Goal: Find specific page/section: Find specific page/section

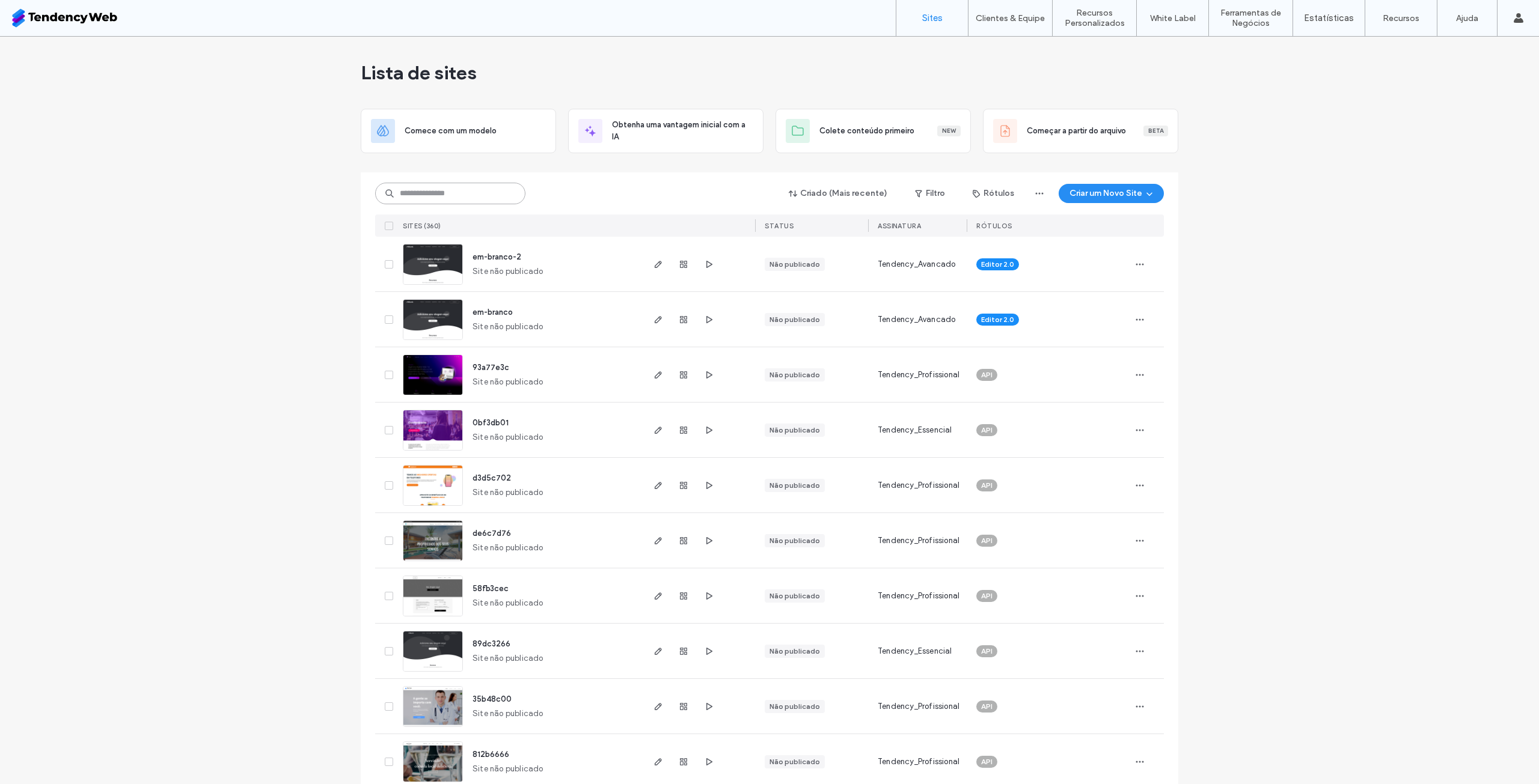
click at [463, 196] on input at bounding box center [450, 193] width 150 height 21
click at [440, 199] on input at bounding box center [450, 193] width 150 height 21
type input "*****"
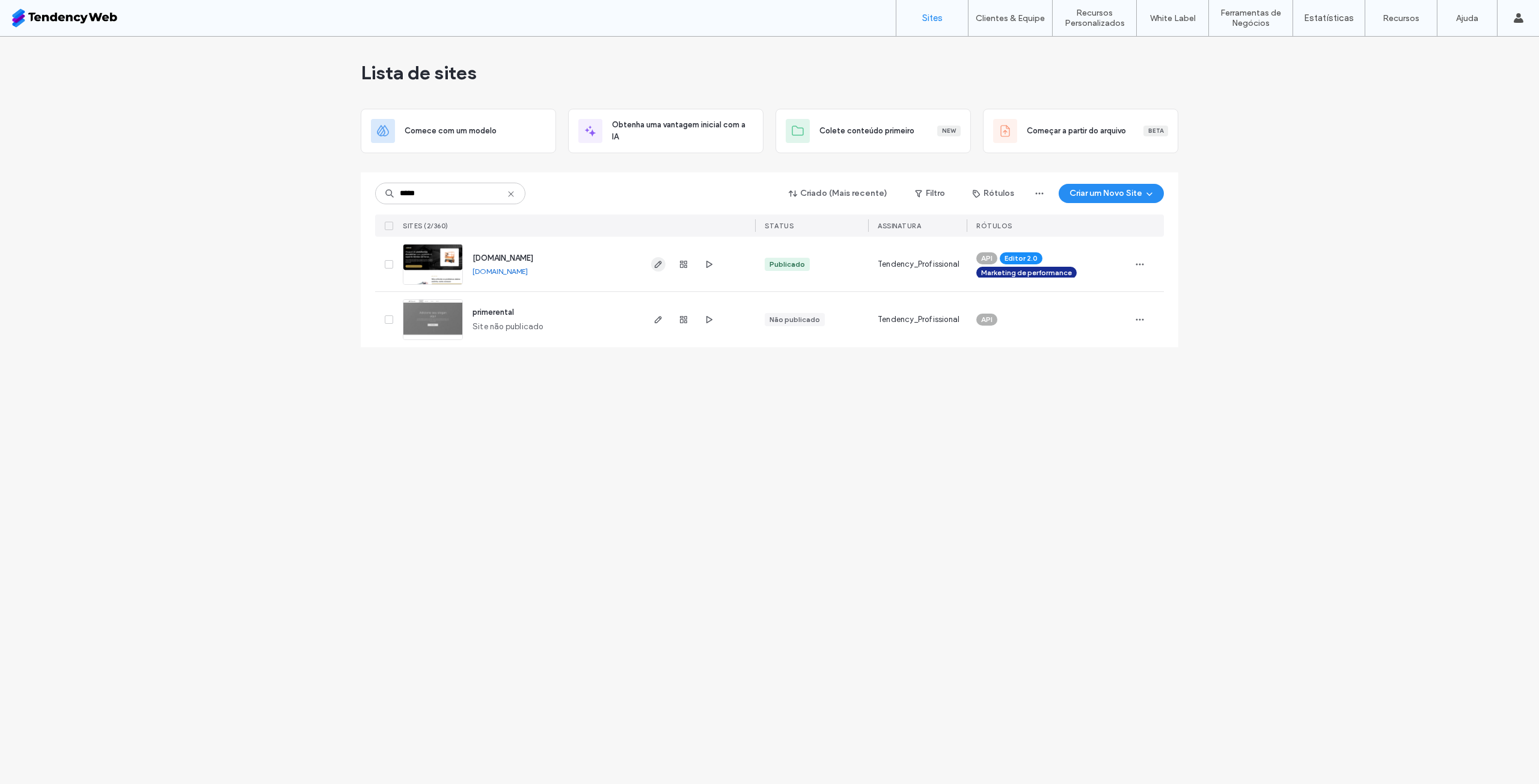
click at [654, 265] on icon "button" at bounding box center [658, 265] width 10 height 10
